Goal: Obtain resource: Obtain resource

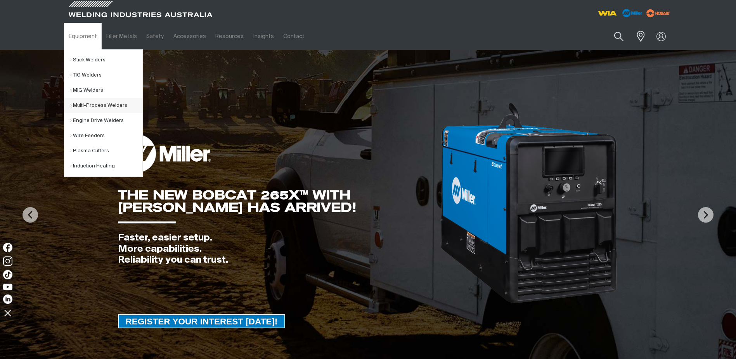
click at [90, 105] on link "Multi-Process Welders" at bounding box center [106, 105] width 72 height 15
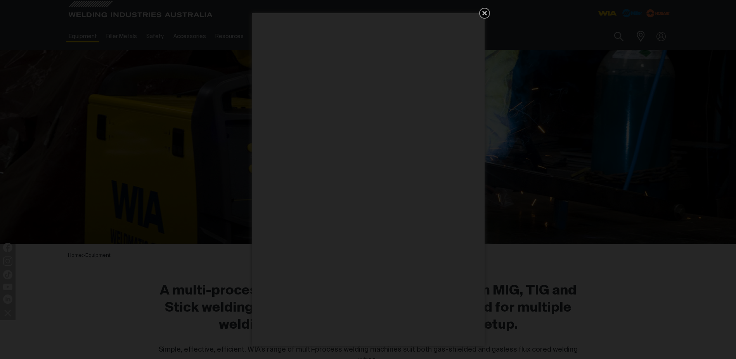
click at [484, 14] on icon "Get 5 WIA Welding Guides Free!" at bounding box center [484, 13] width 5 height 5
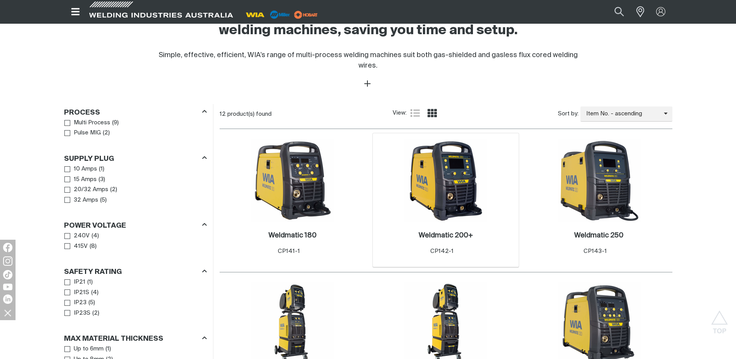
scroll to position [349, 0]
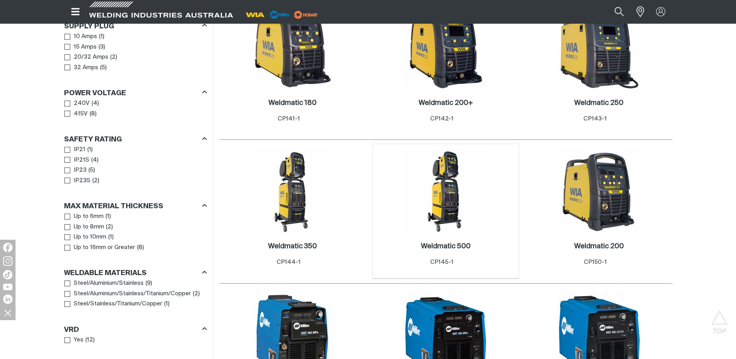
scroll to position [427, 0]
click at [295, 195] on img at bounding box center [292, 190] width 83 height 83
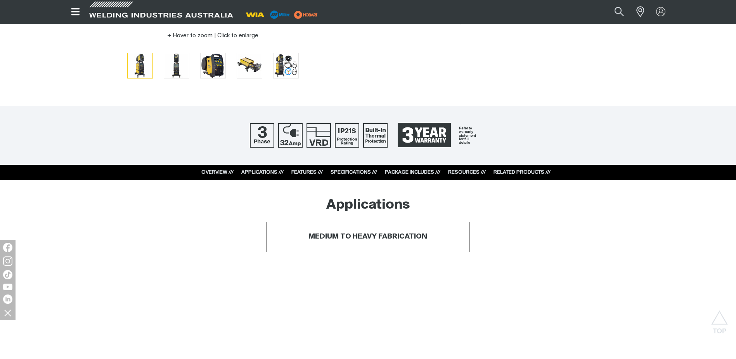
scroll to position [272, 0]
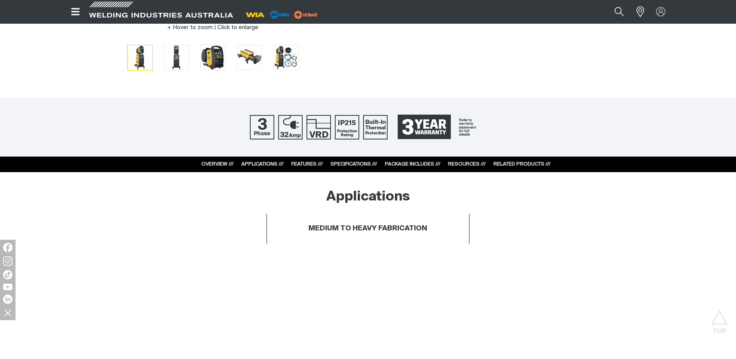
click at [464, 165] on link "RESOURCES ///" at bounding box center [467, 163] width 38 height 5
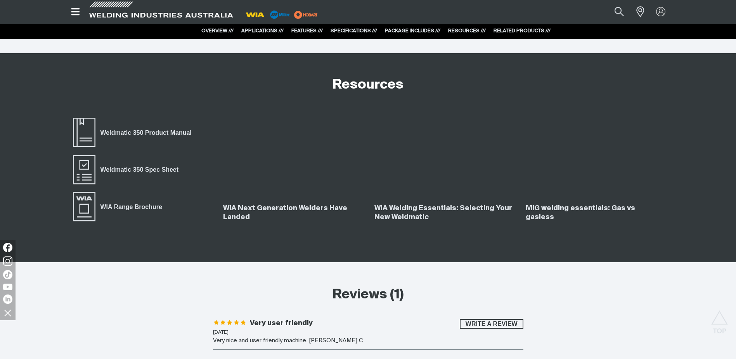
scroll to position [2929, 0]
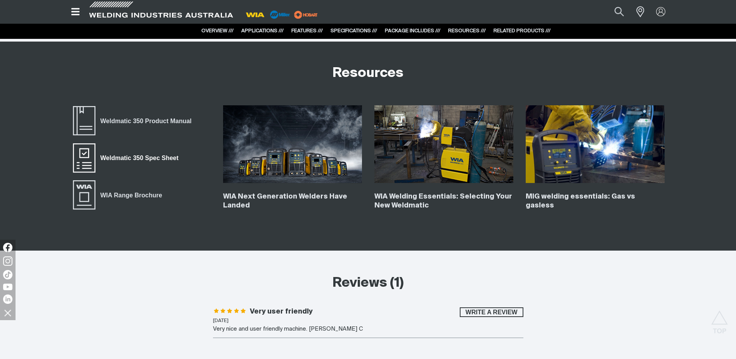
click at [131, 158] on span "Weldmatic 350 Spec Sheet" at bounding box center [139, 158] width 88 height 10
